Goal: Task Accomplishment & Management: Use online tool/utility

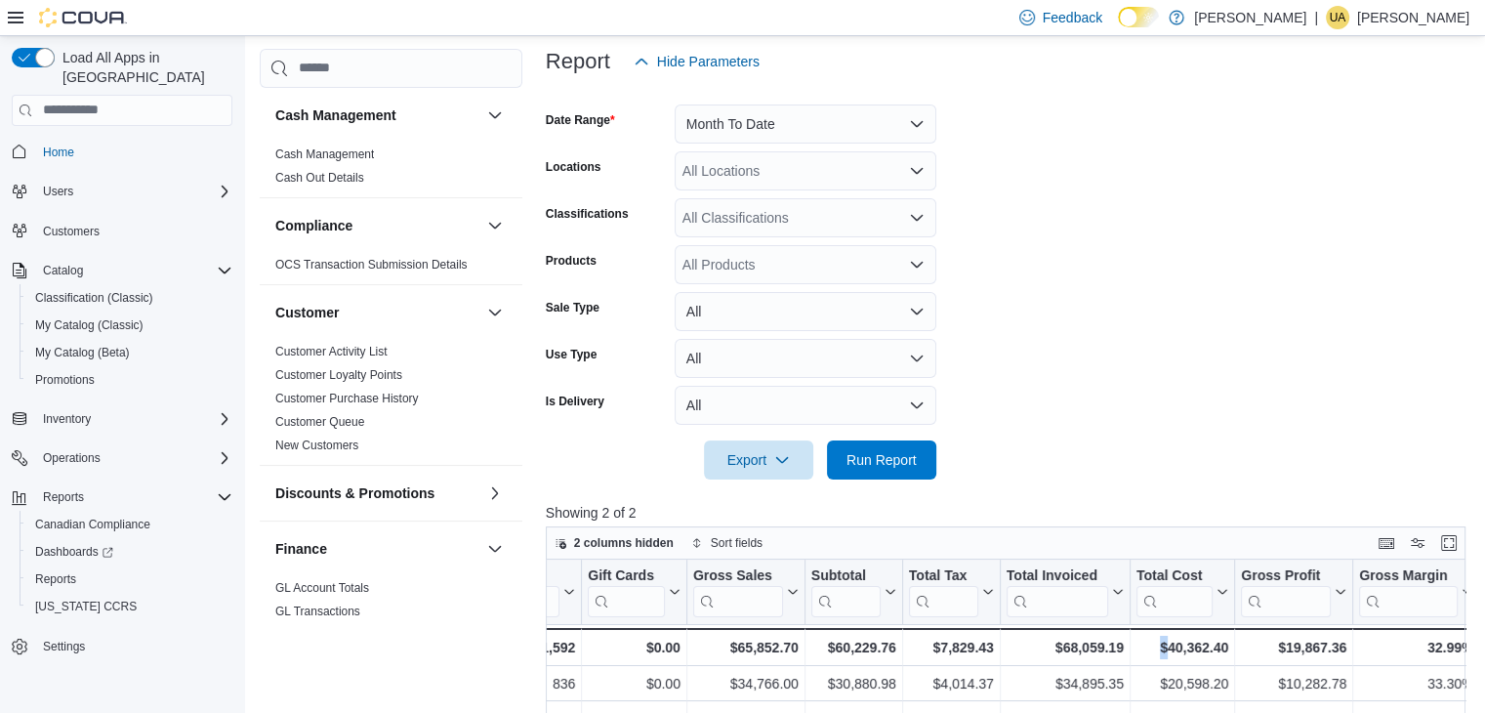
scroll to position [154, 0]
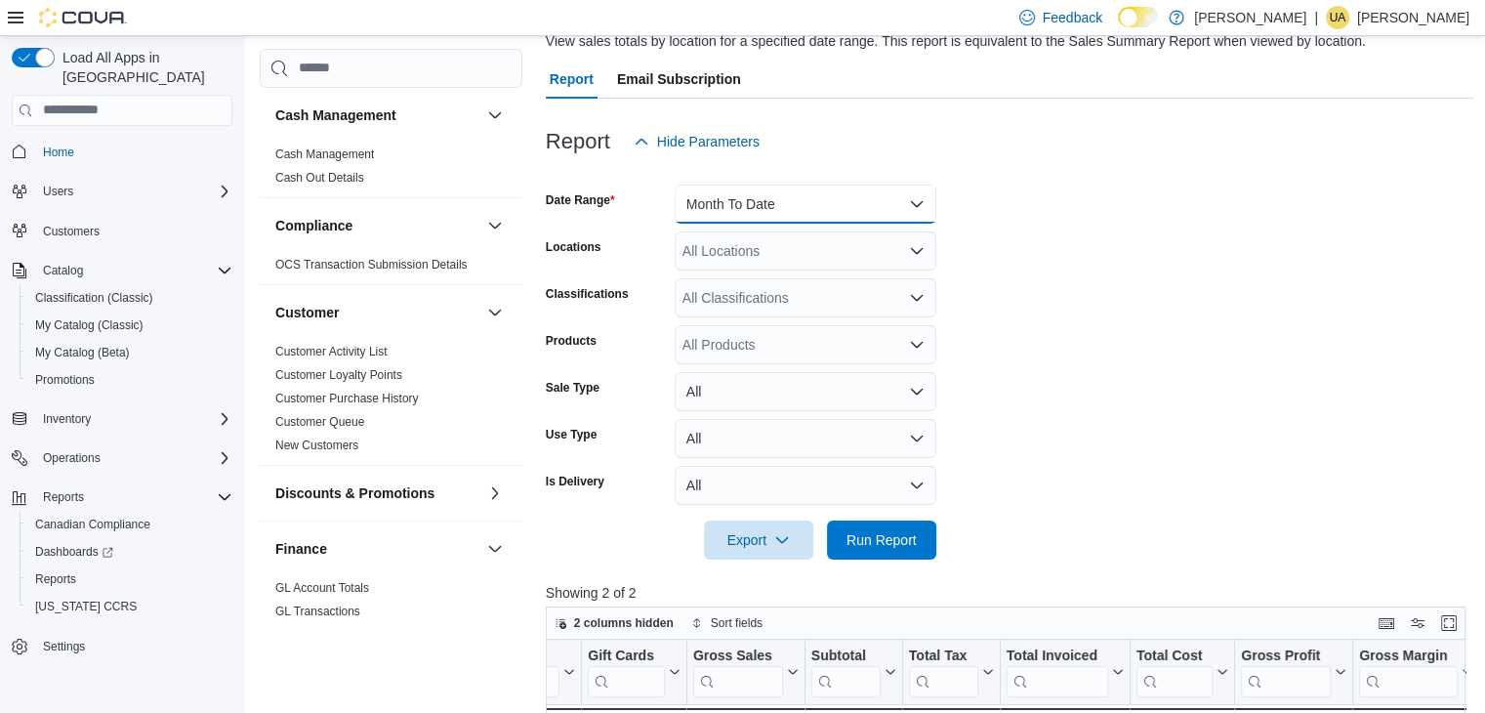
click at [890, 206] on button "Month To Date" at bounding box center [806, 204] width 262 height 39
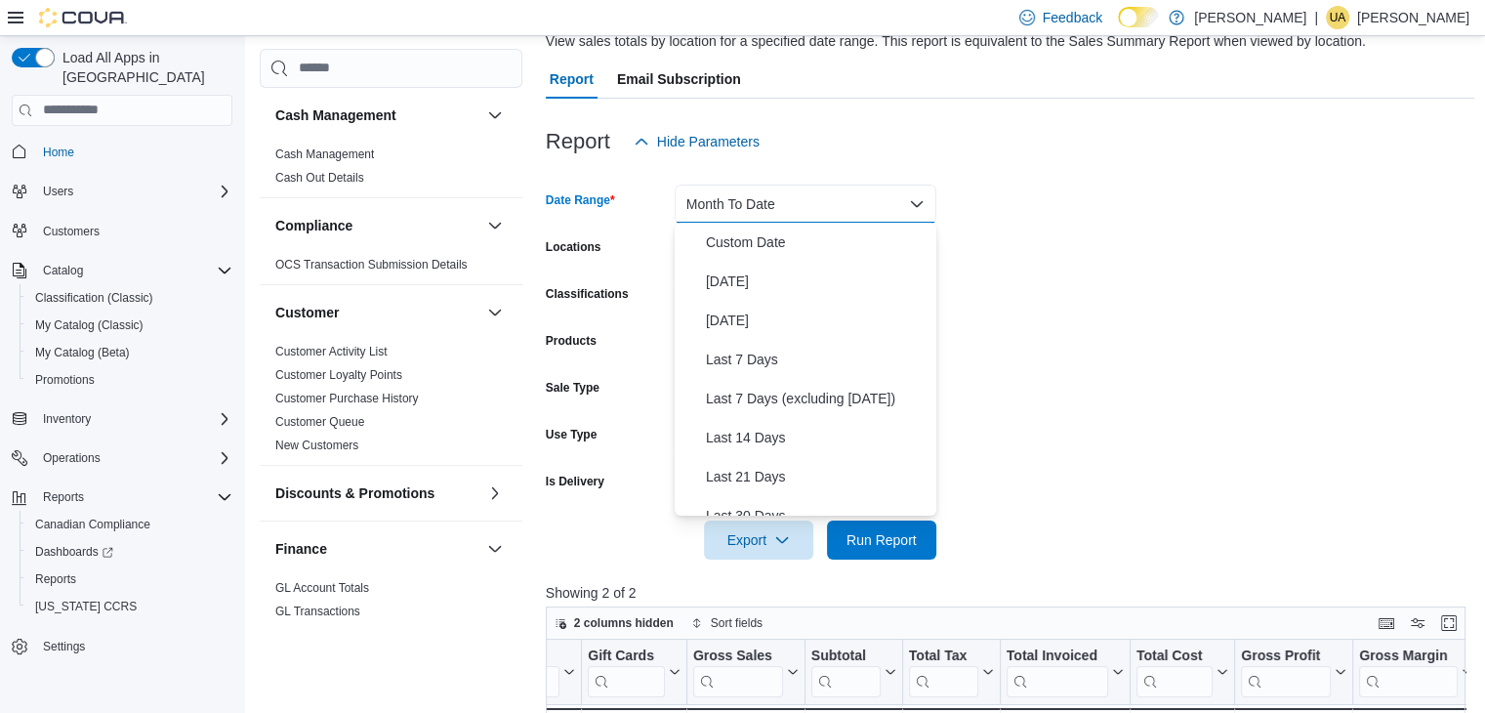
scroll to position [293, 0]
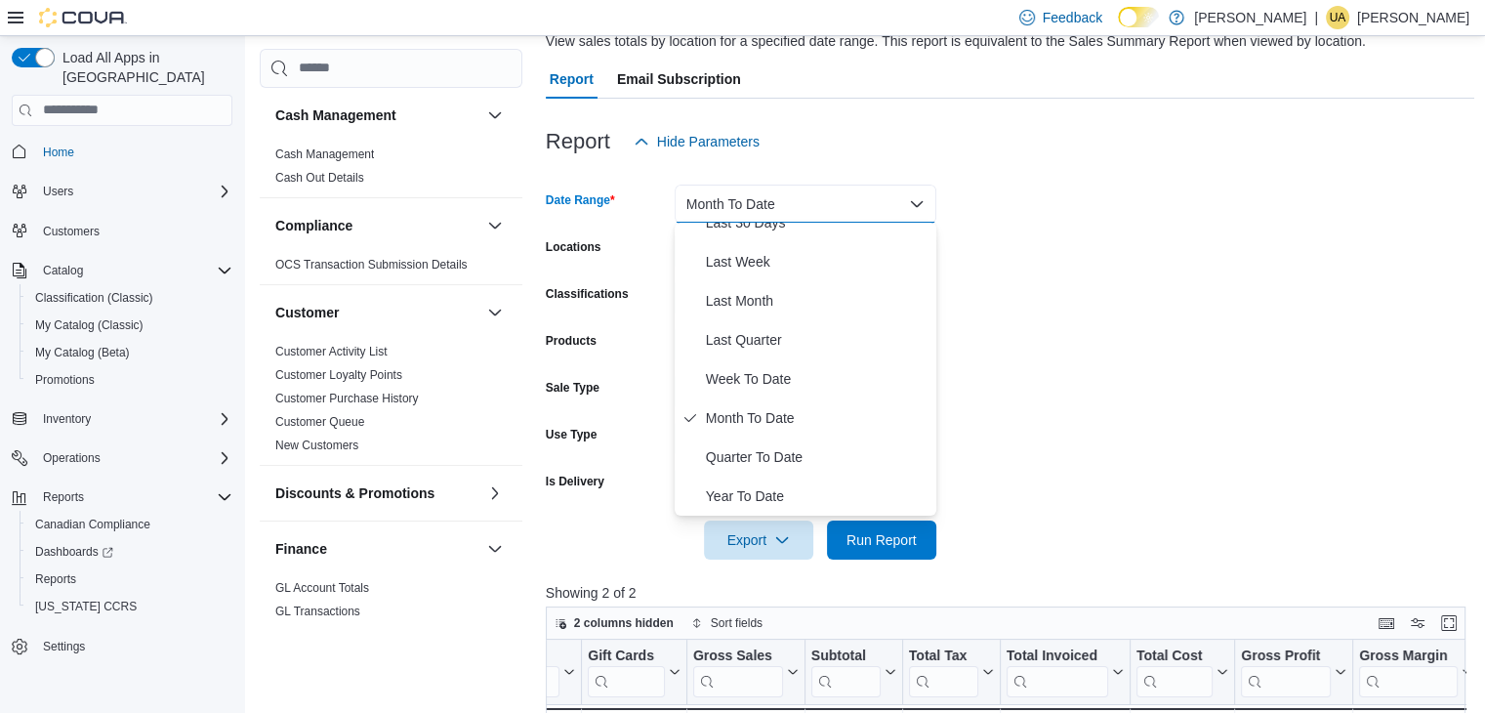
click at [1070, 261] on form "Date Range Month To Date Locations All Locations Classifications All Classifica…" at bounding box center [1010, 360] width 929 height 398
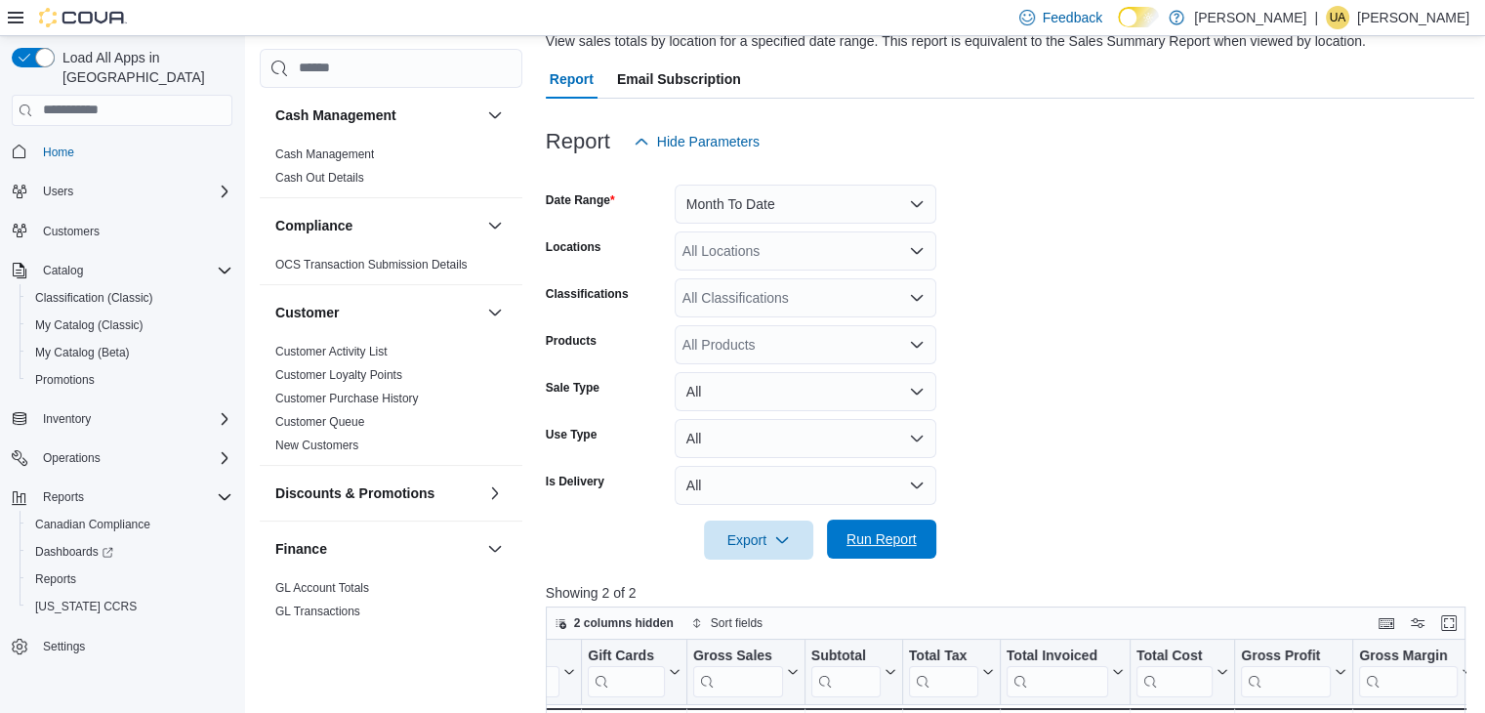
click at [884, 548] on span "Run Report" at bounding box center [881, 539] width 70 height 20
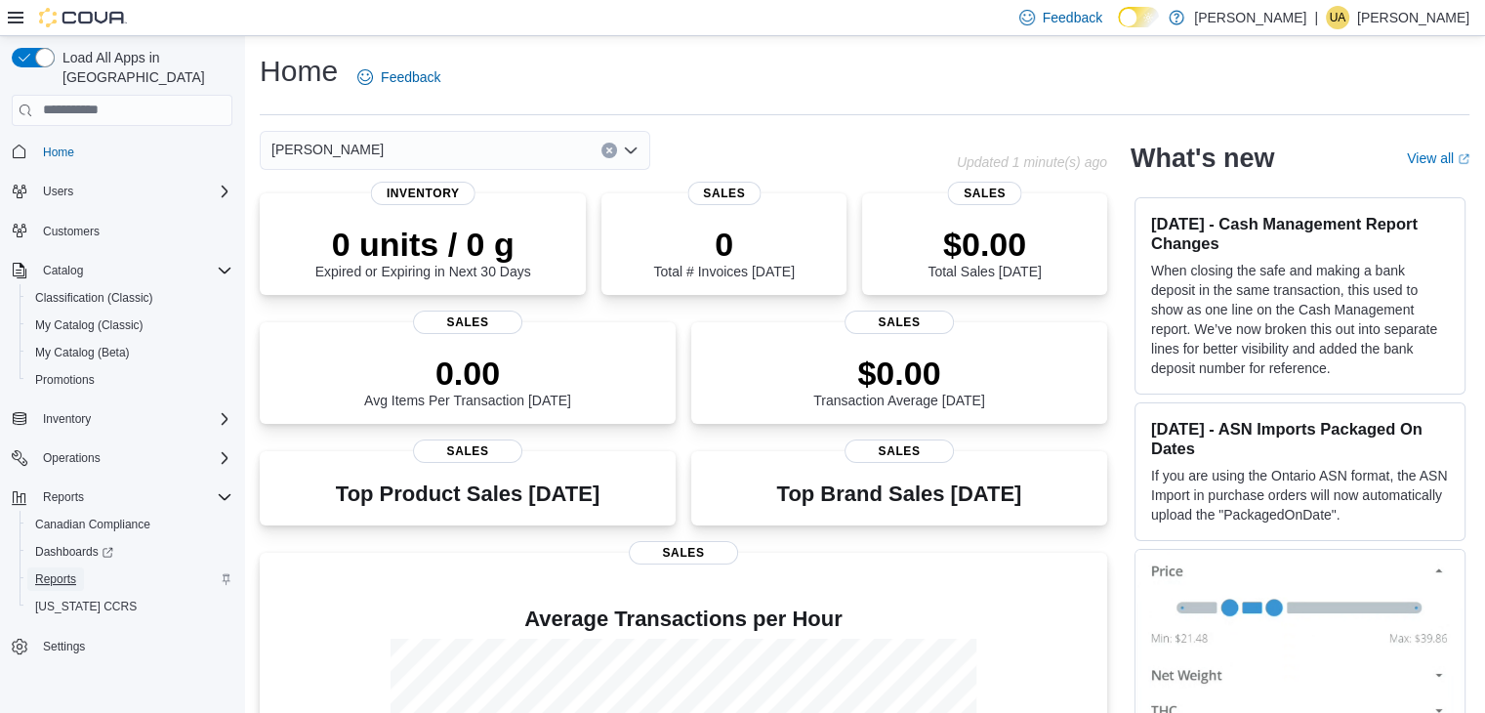
click at [62, 571] on span "Reports" at bounding box center [55, 579] width 41 height 16
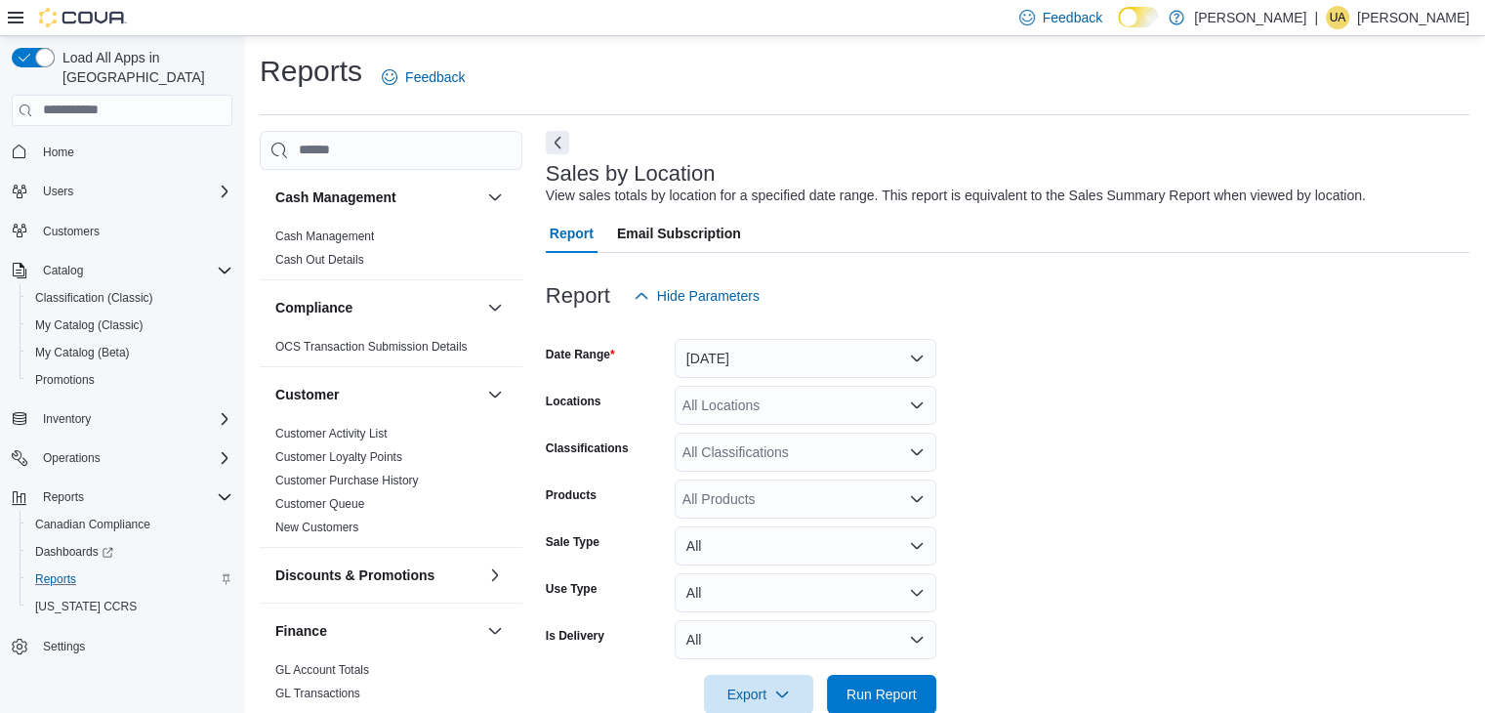
scroll to position [39, 0]
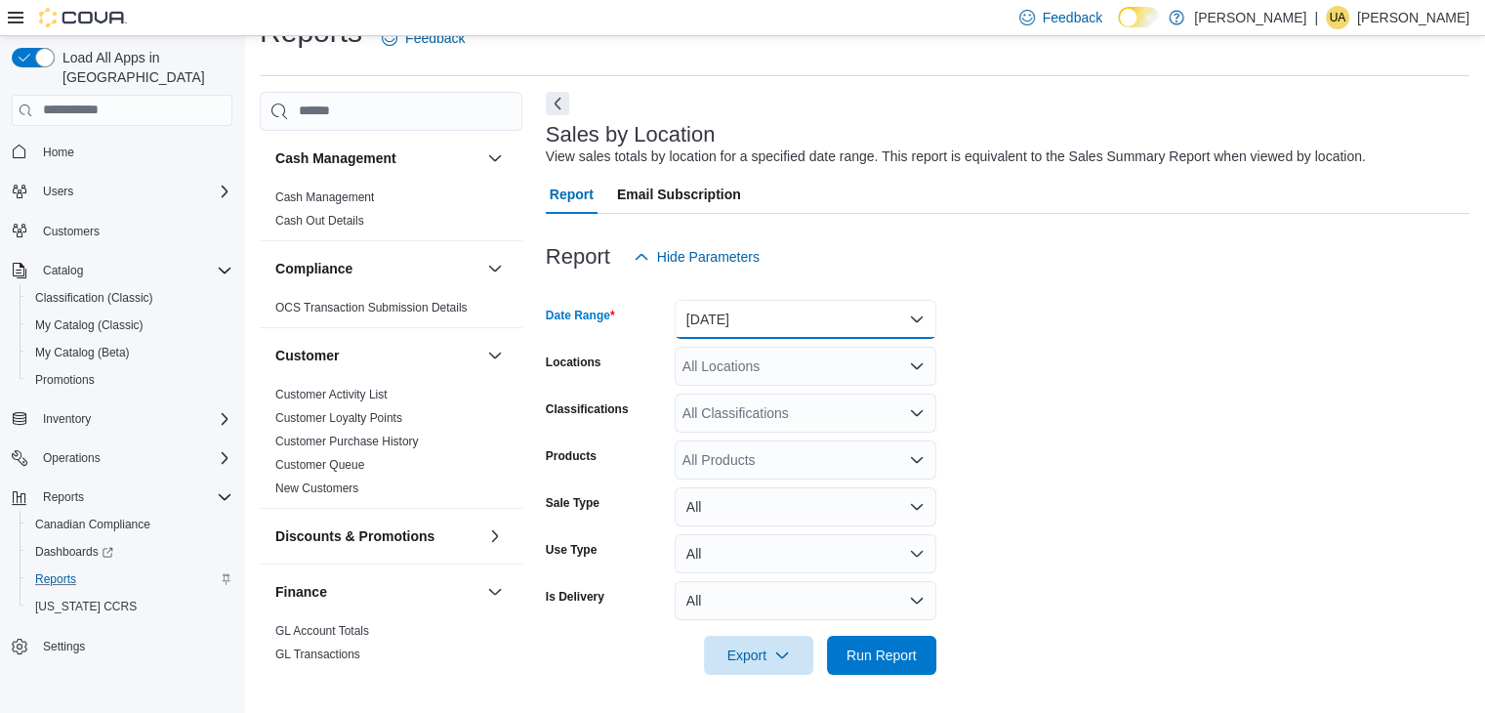
click at [777, 313] on button "[DATE]" at bounding box center [806, 319] width 262 height 39
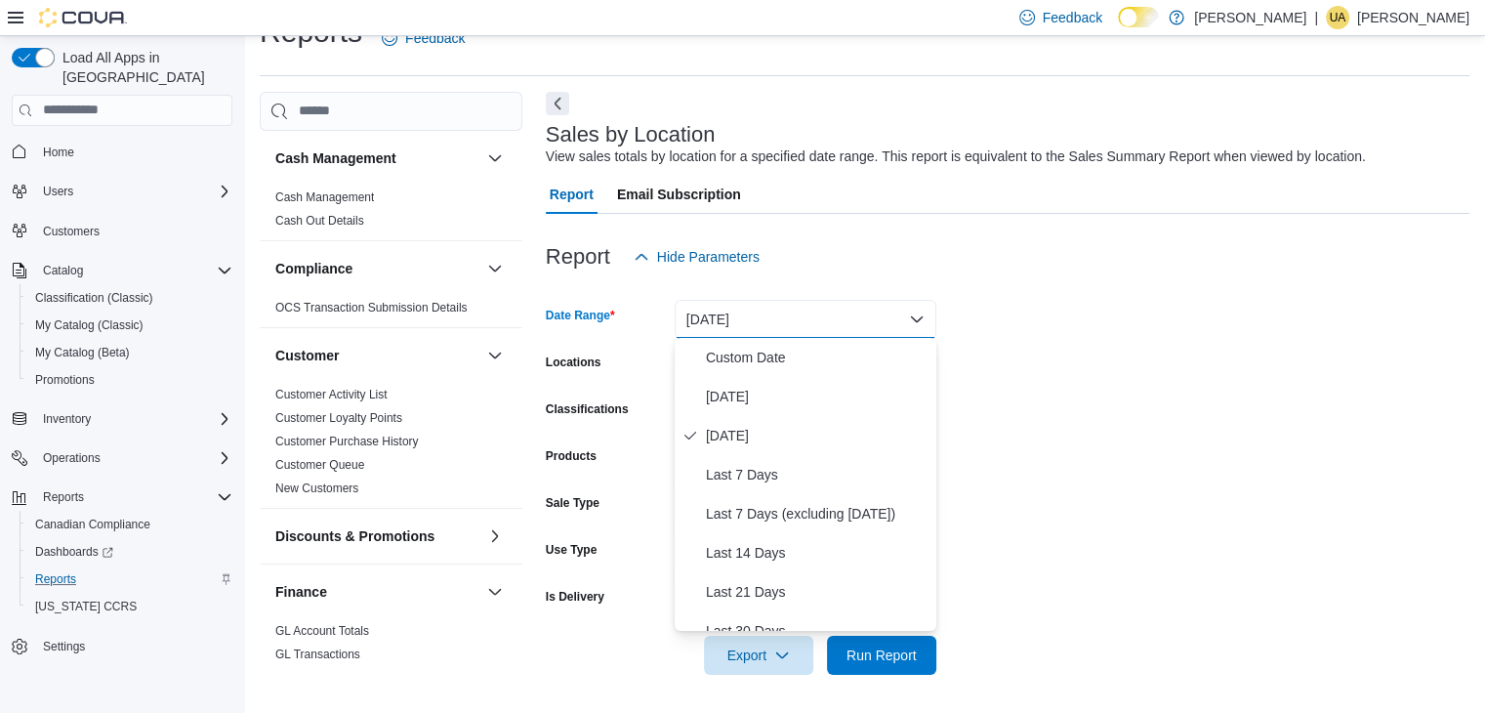
scroll to position [256, 0]
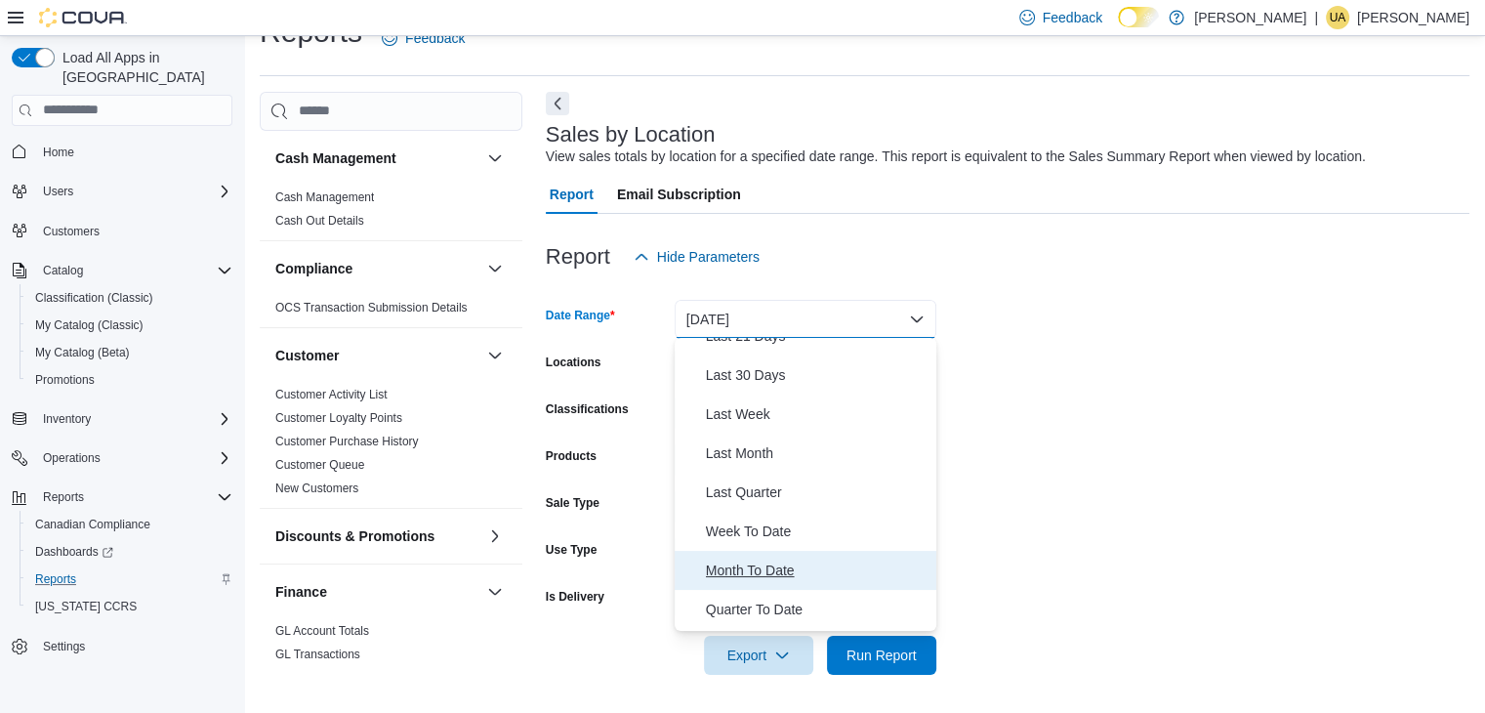
click at [788, 573] on span "Month To Date" at bounding box center [817, 569] width 223 height 23
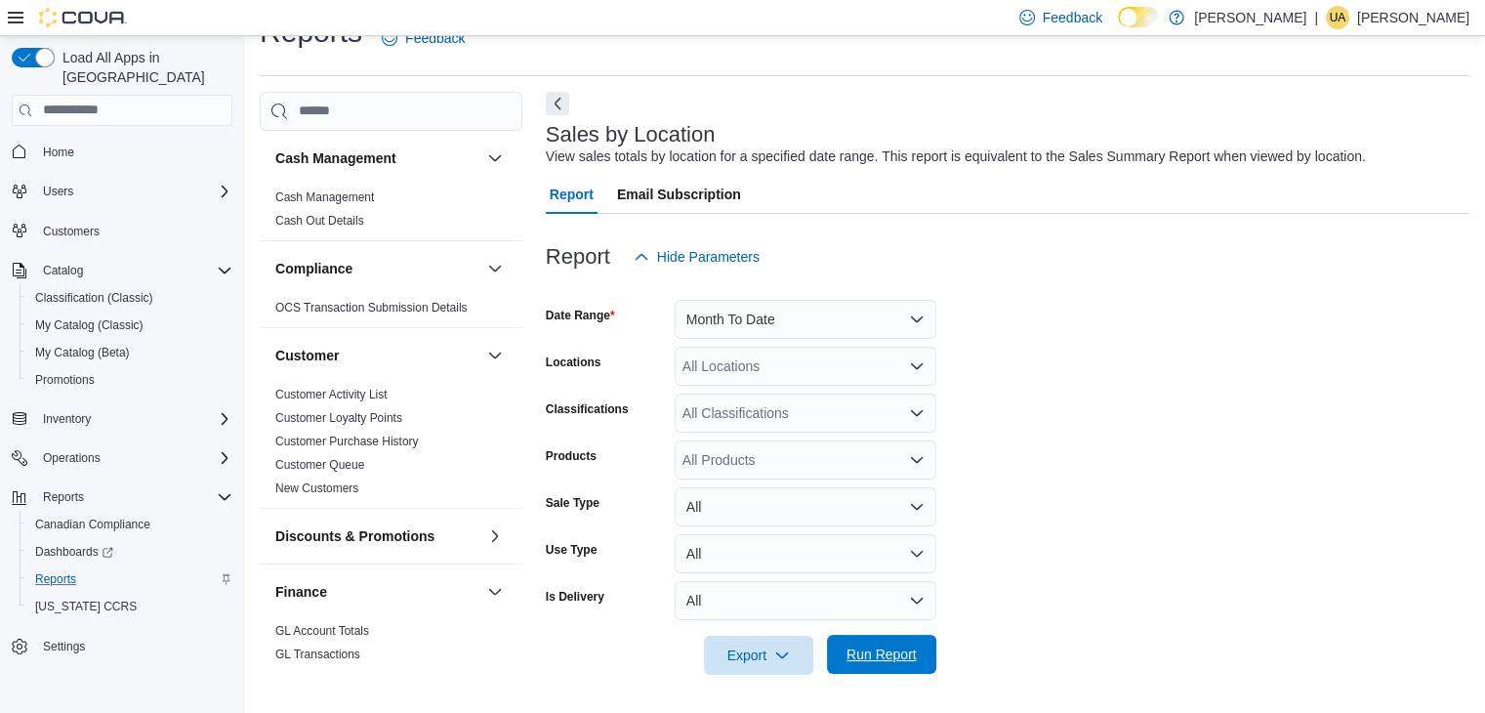
click at [872, 655] on span "Run Report" at bounding box center [881, 654] width 70 height 20
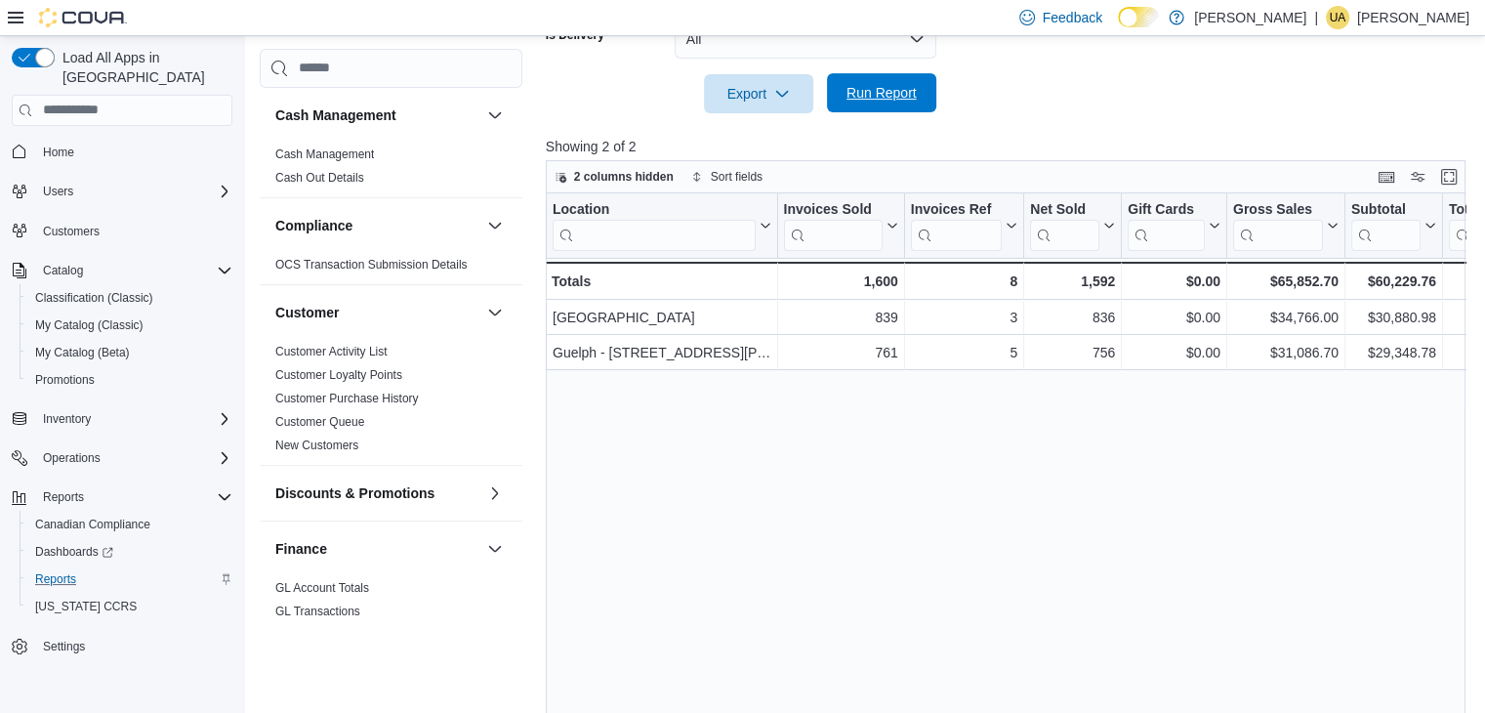
scroll to position [633, 0]
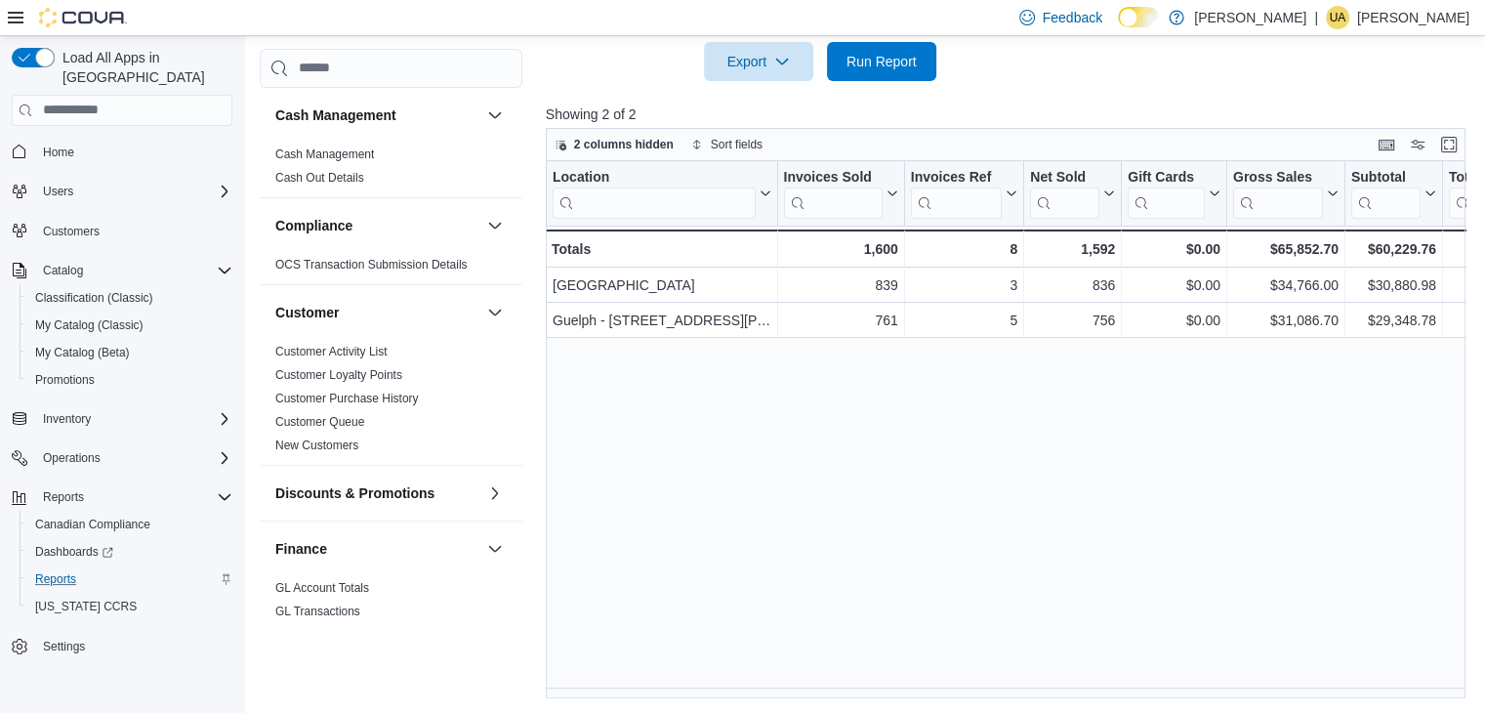
click at [1368, 543] on div "Location Click to view column header actions Invoices Sold Click to view column…" at bounding box center [1010, 429] width 929 height 537
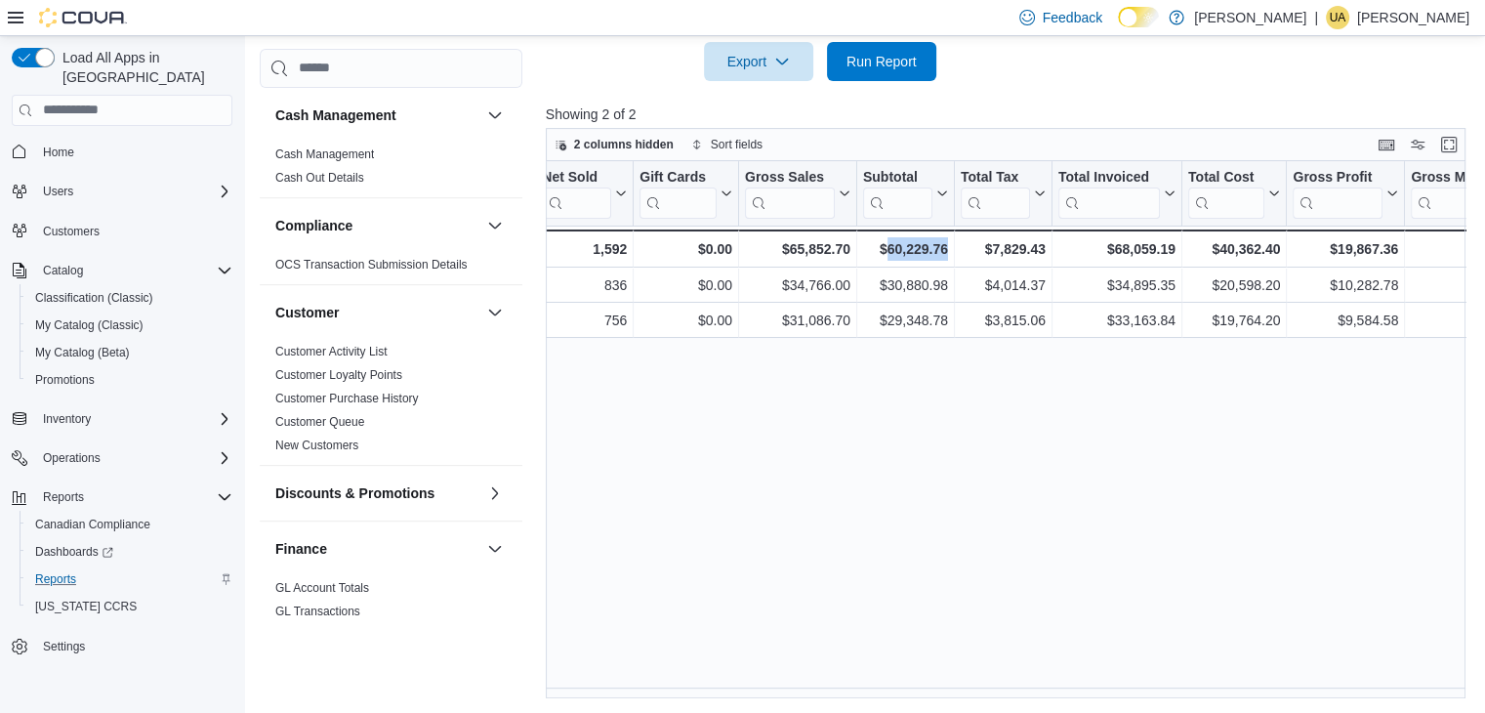
scroll to position [0, 488]
click at [839, 551] on div "Location Click to view column header actions Invoices Sold Click to view column…" at bounding box center [1010, 429] width 929 height 537
click at [1414, 539] on div "Location Click to view column header actions Invoices Sold Click to view column…" at bounding box center [1010, 429] width 929 height 537
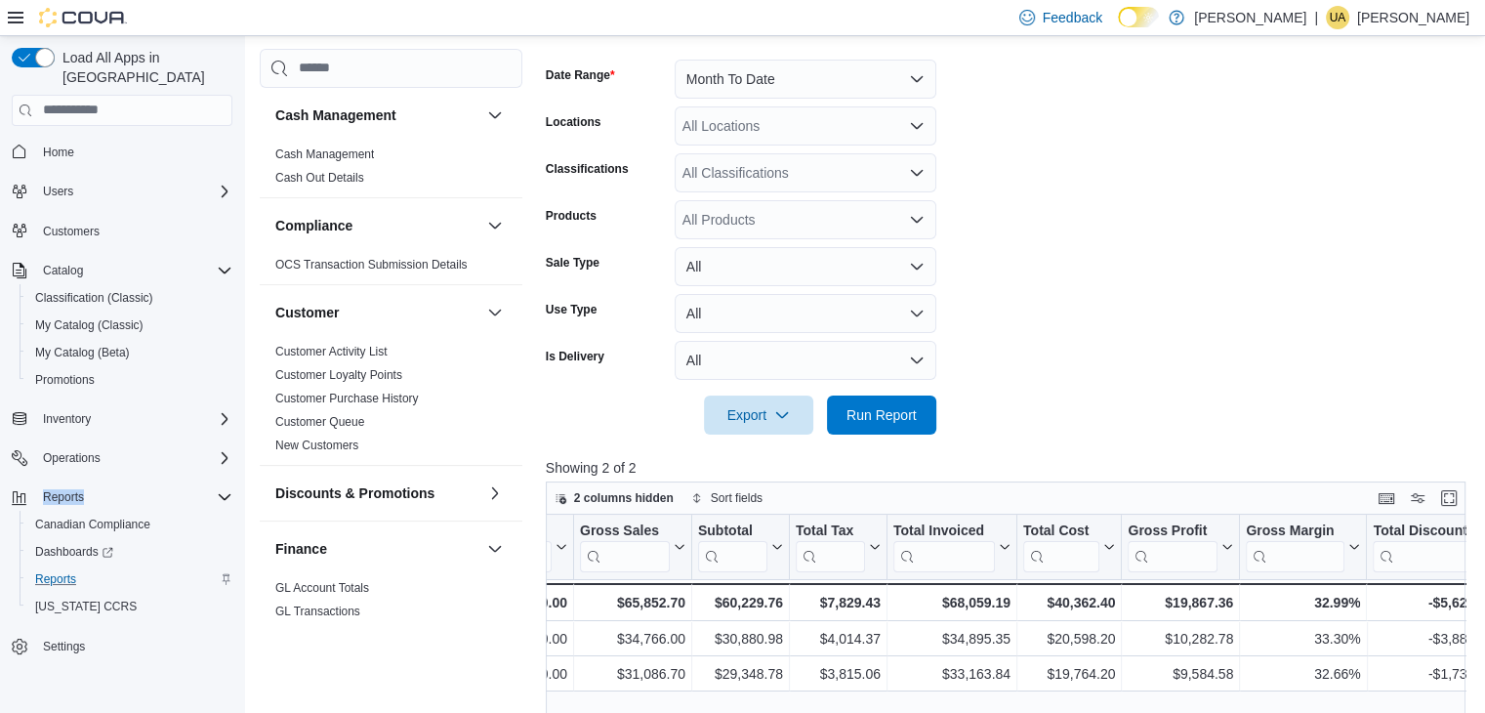
scroll to position [277, 0]
